Goal: Book appointment/travel/reservation

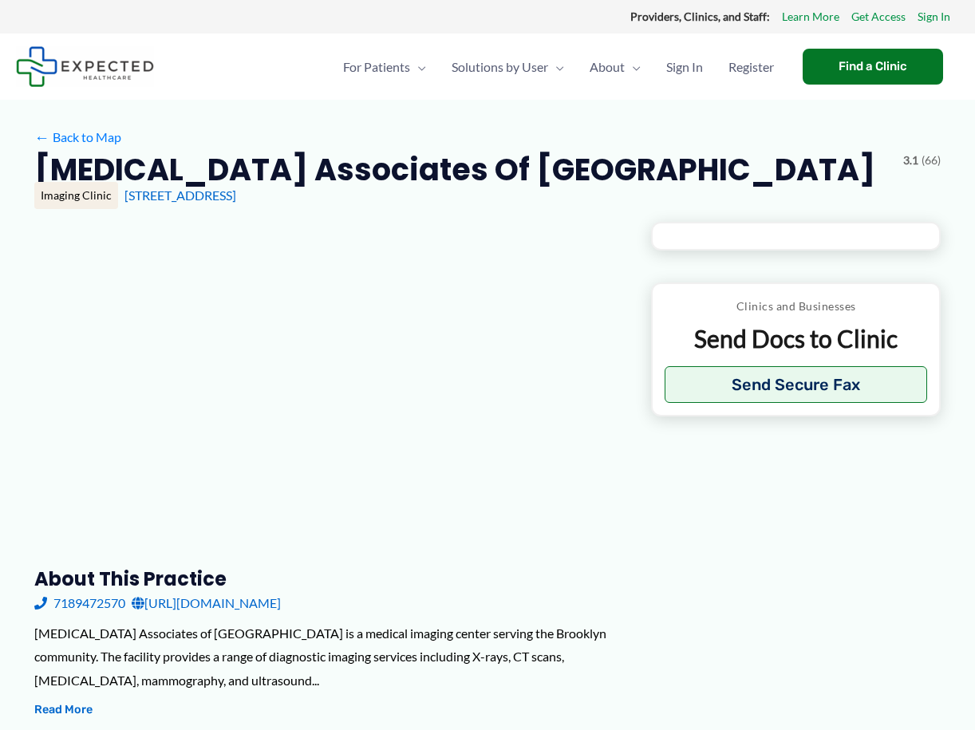
type input "**********"
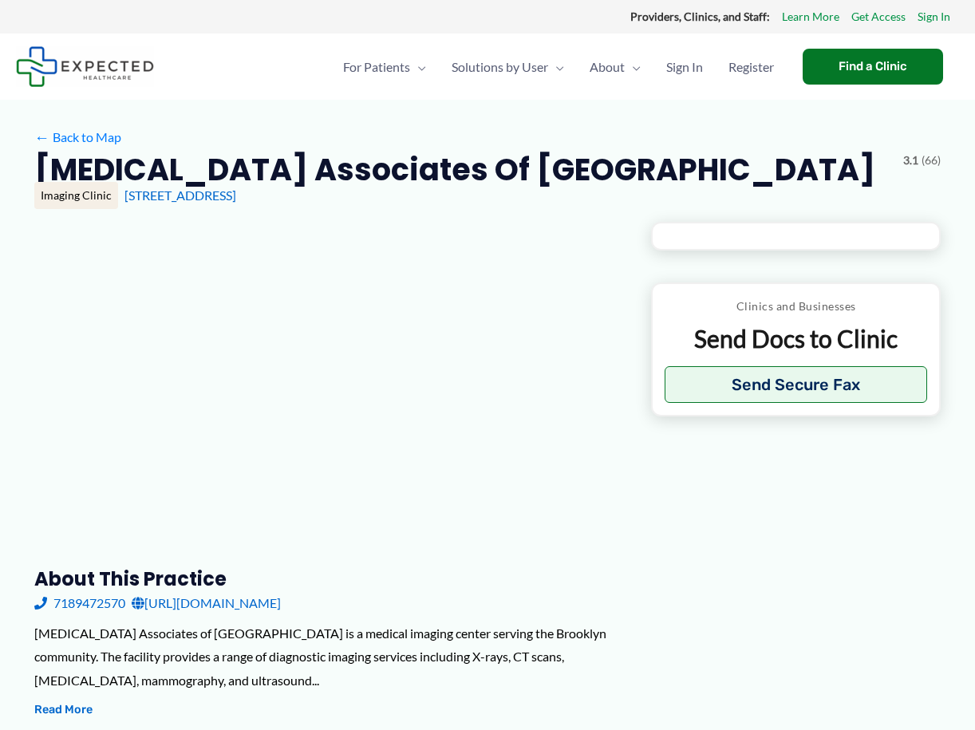
type input "**********"
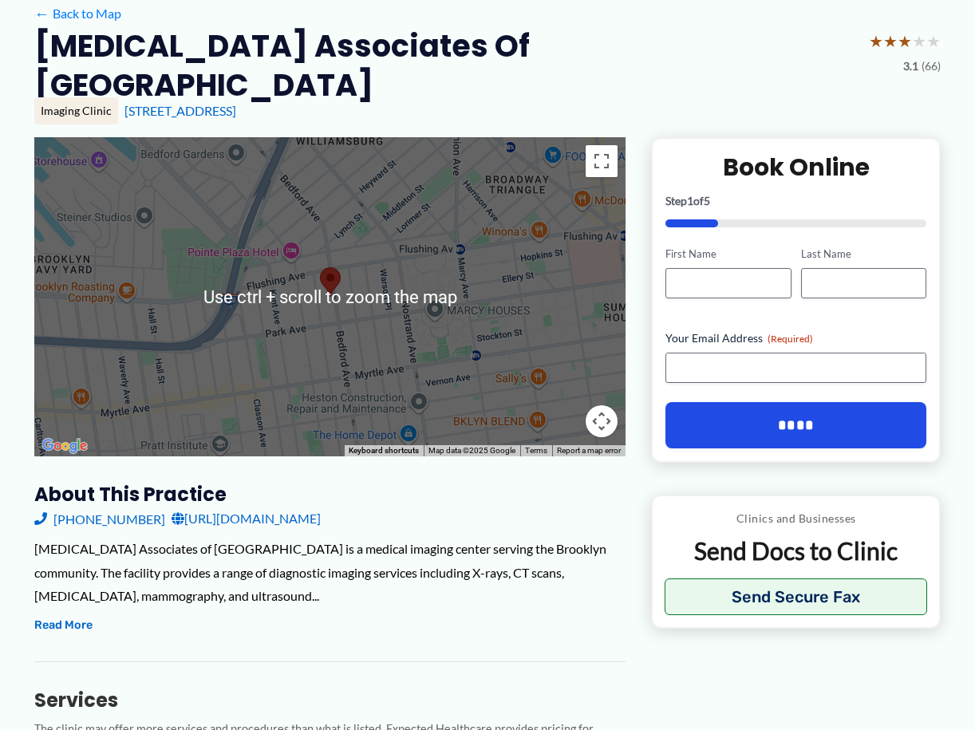
scroll to position [160, 0]
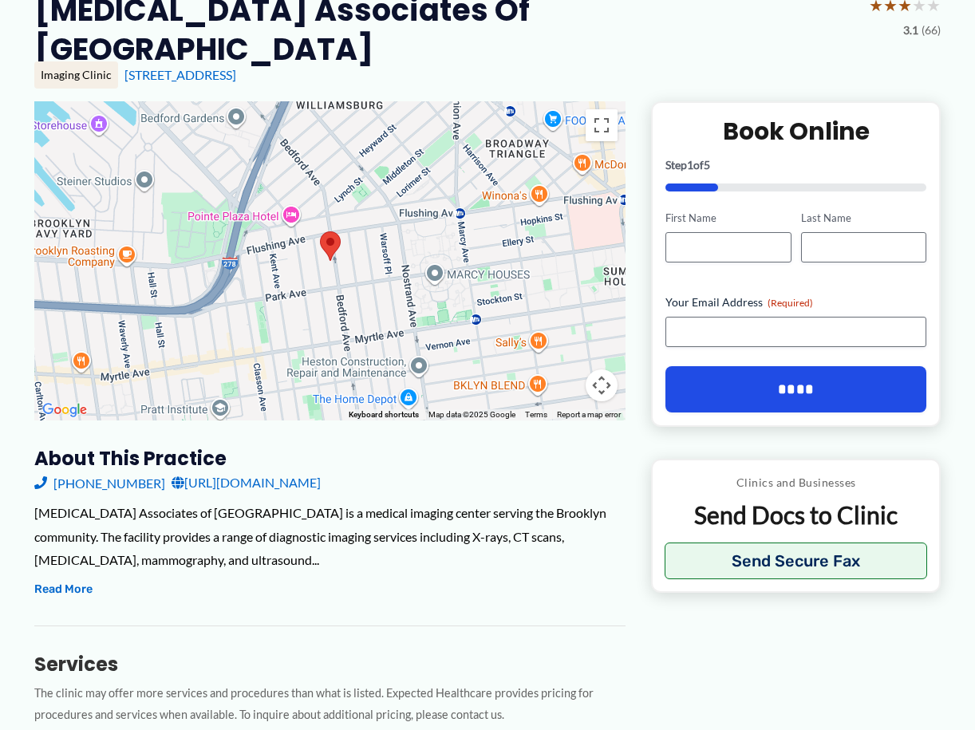
click at [338, 14] on h2 "[MEDICAL_DATA] Associates of [GEOGRAPHIC_DATA]" at bounding box center [445, 29] width 822 height 79
